Goal: Register for event/course

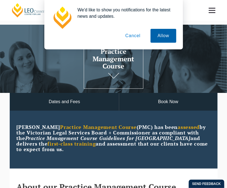
click at [165, 33] on button "Allow" at bounding box center [164, 36] width 26 height 14
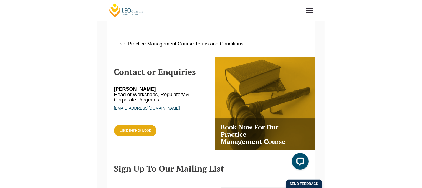
scroll to position [952, 0]
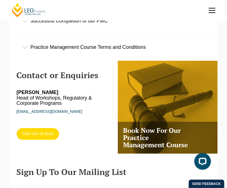
click at [40, 130] on link "Click here to Book" at bounding box center [38, 134] width 43 height 12
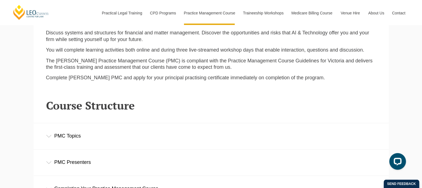
scroll to position [689, 0]
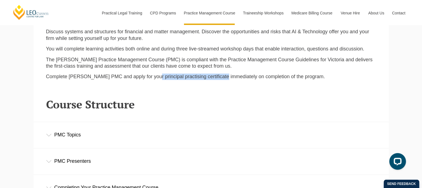
drag, startPoint x: 153, startPoint y: 80, endPoint x: 220, endPoint y: 77, distance: 66.7
click at [220, 77] on p "Complete Leo Cussen’s PMC and apply for your principal practising certificate i…" at bounding box center [211, 77] width 330 height 6
copy p "principal practising certificate"
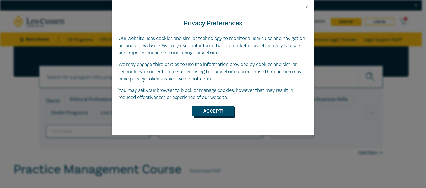
click at [209, 107] on button "Accept!" at bounding box center [213, 111] width 42 height 11
